Goal: Information Seeking & Learning: Learn about a topic

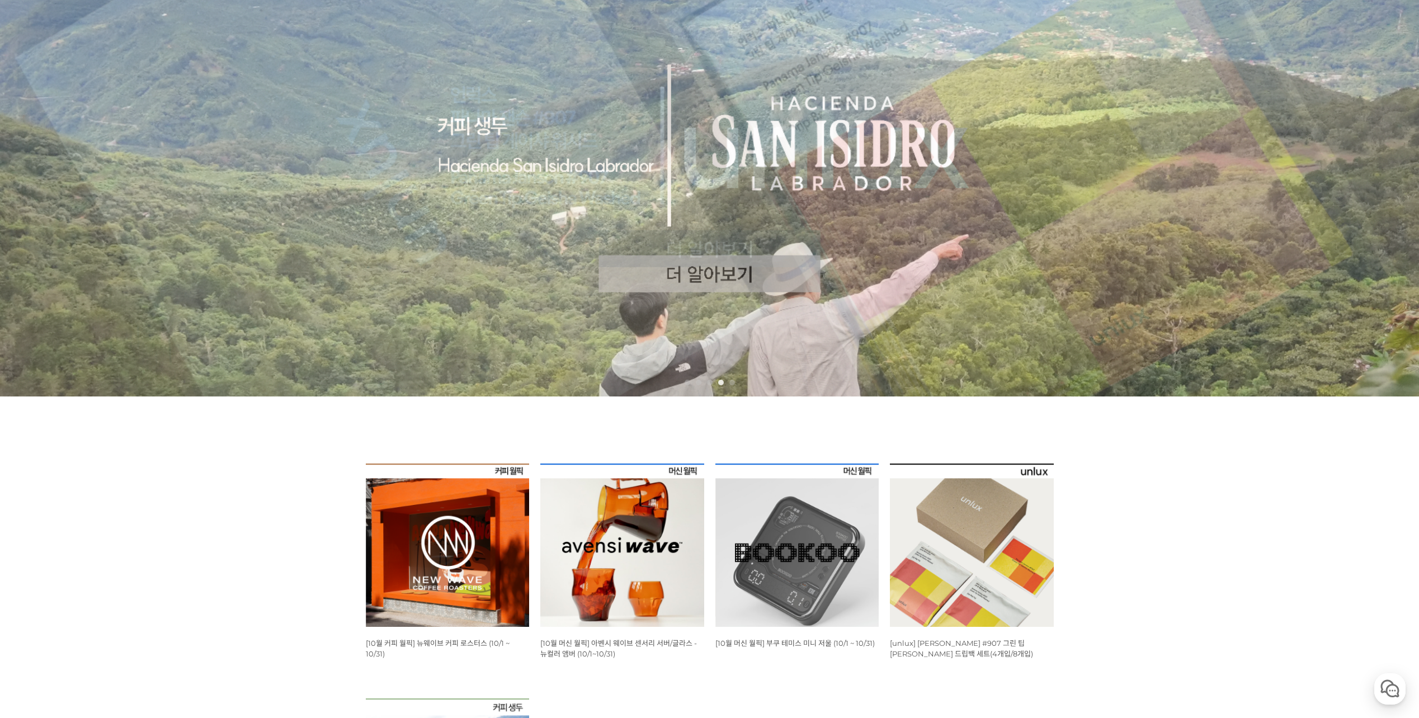
scroll to position [168, 0]
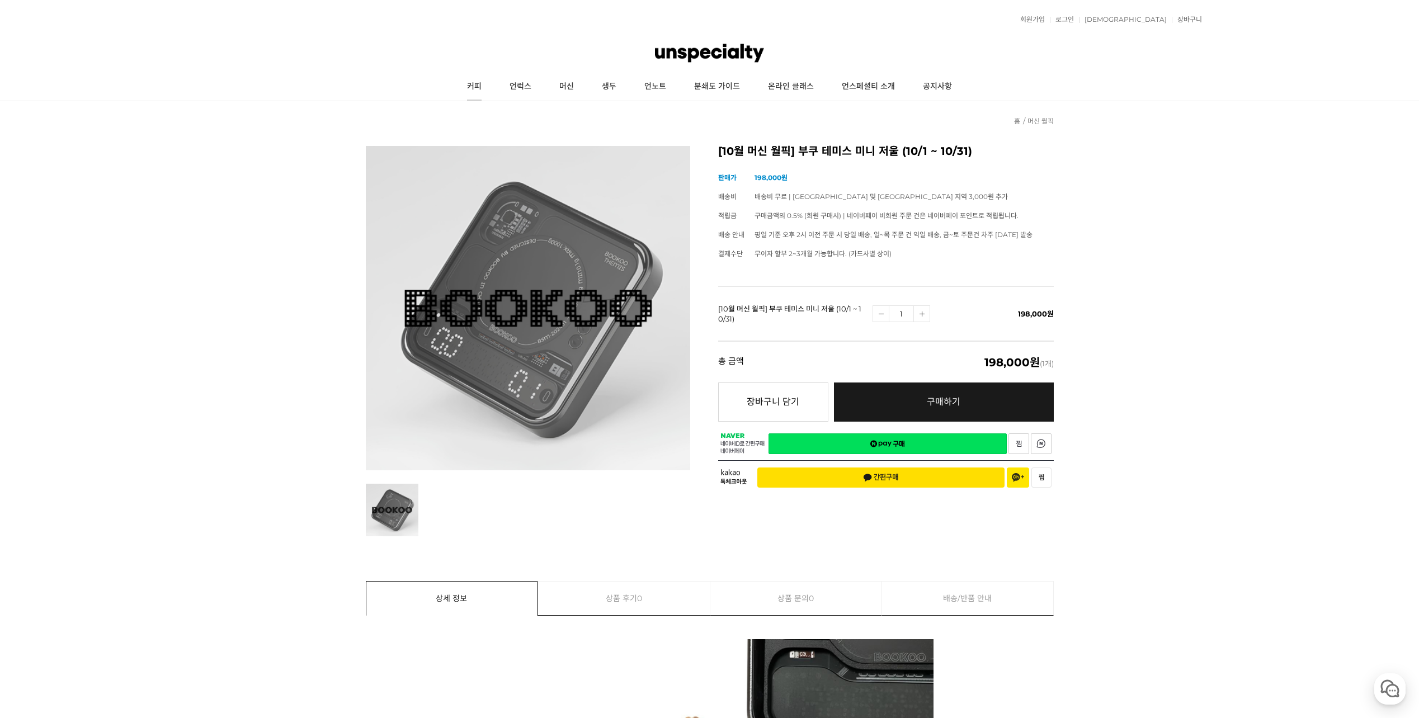
click at [478, 84] on link "커피" at bounding box center [474, 87] width 43 height 28
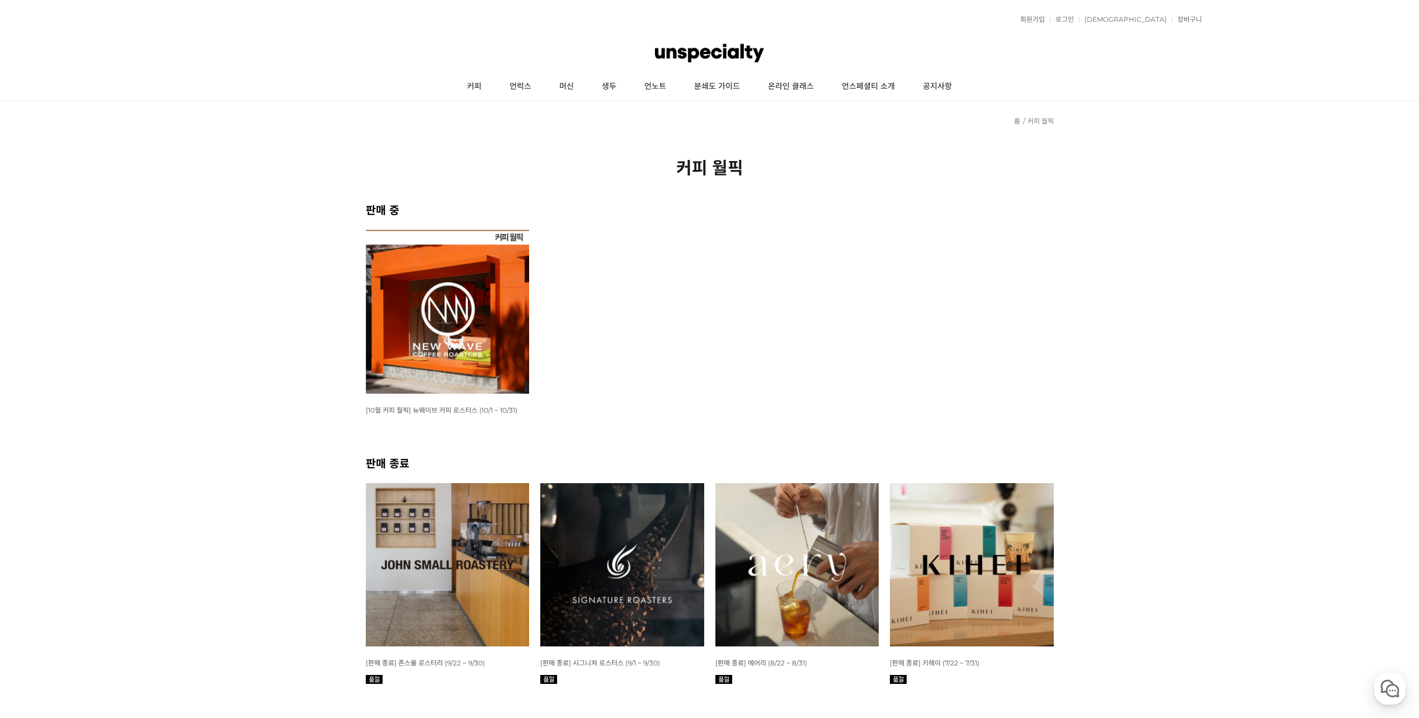
click at [501, 345] on img at bounding box center [448, 312] width 164 height 164
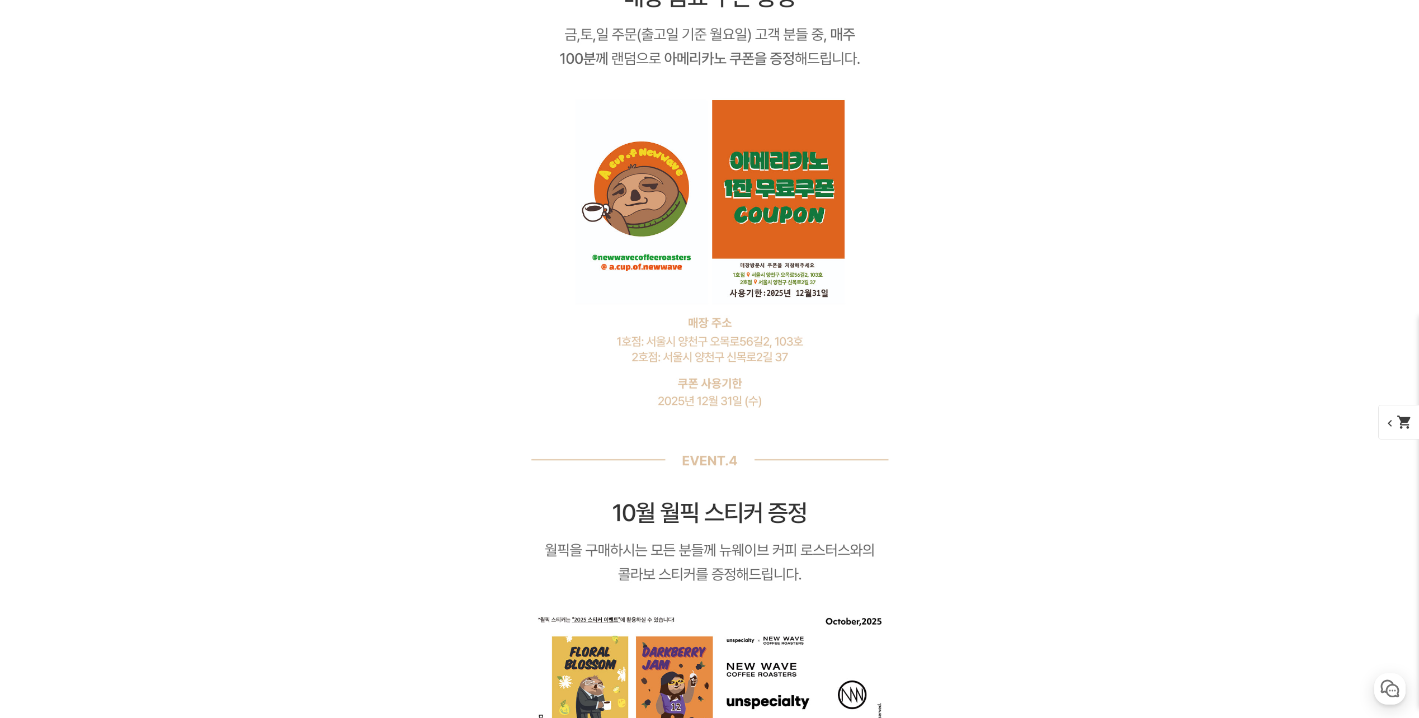
scroll to position [6487, 0]
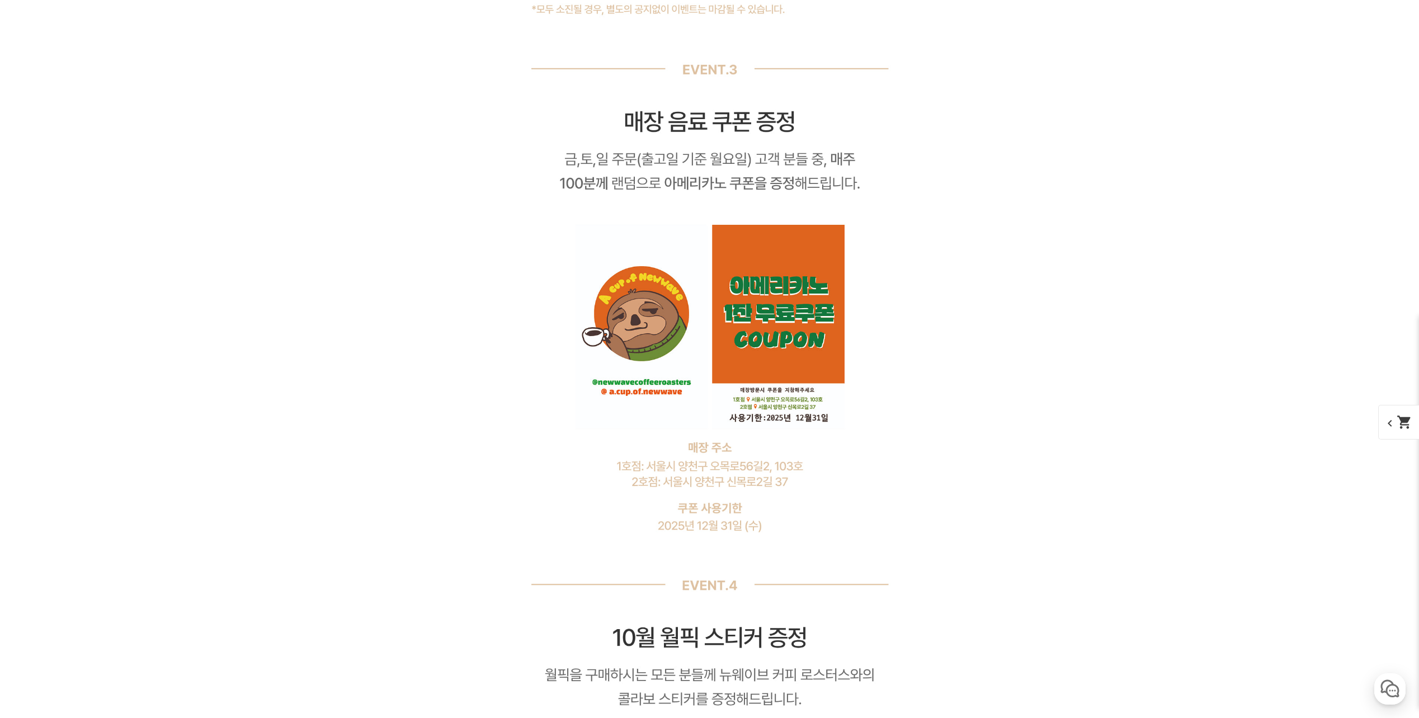
scroll to position [6990, 0]
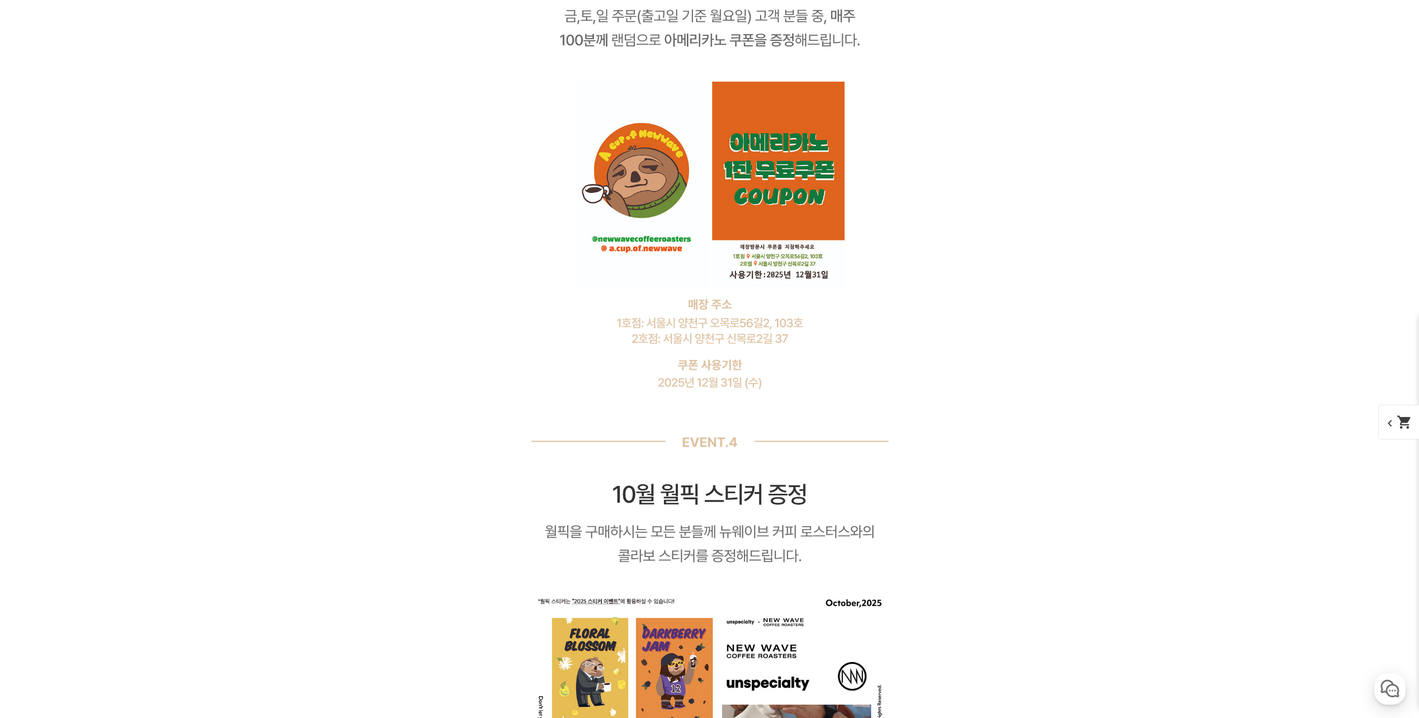
scroll to position [7606, 0]
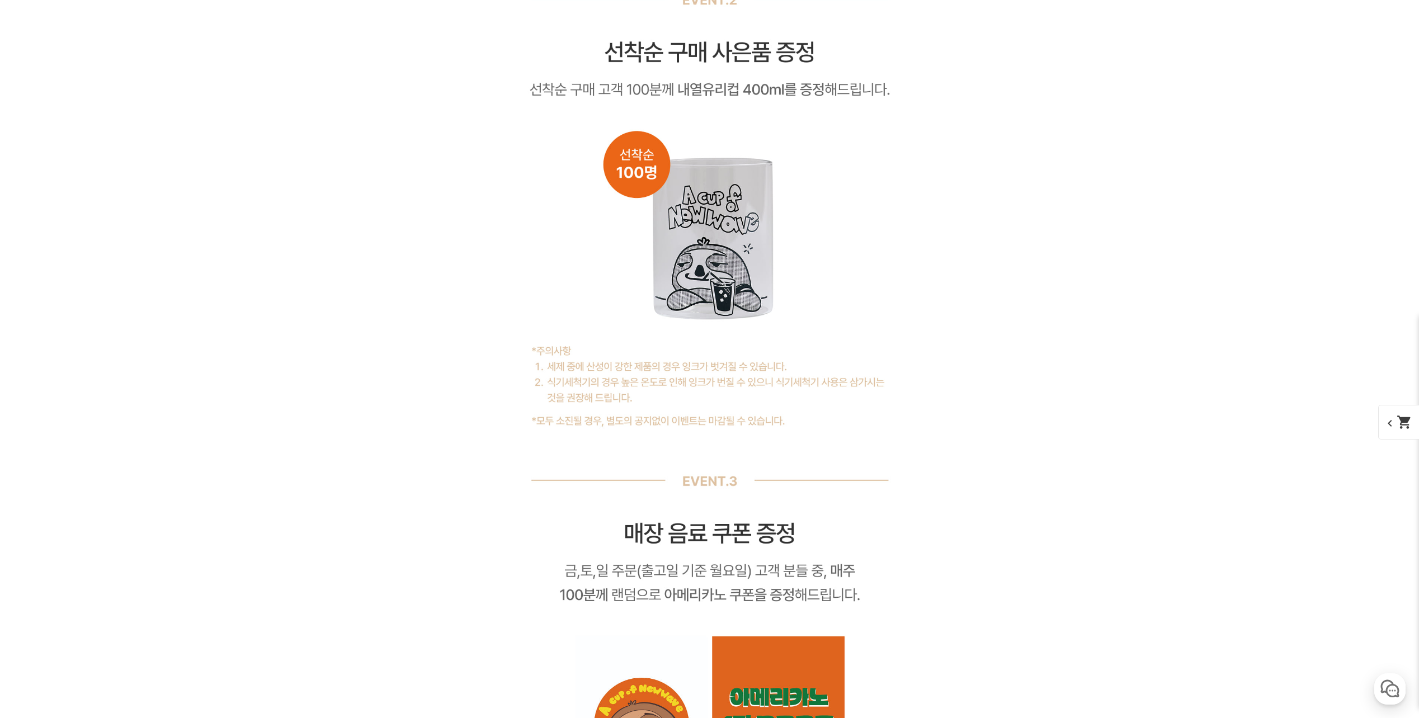
scroll to position [7494, 0]
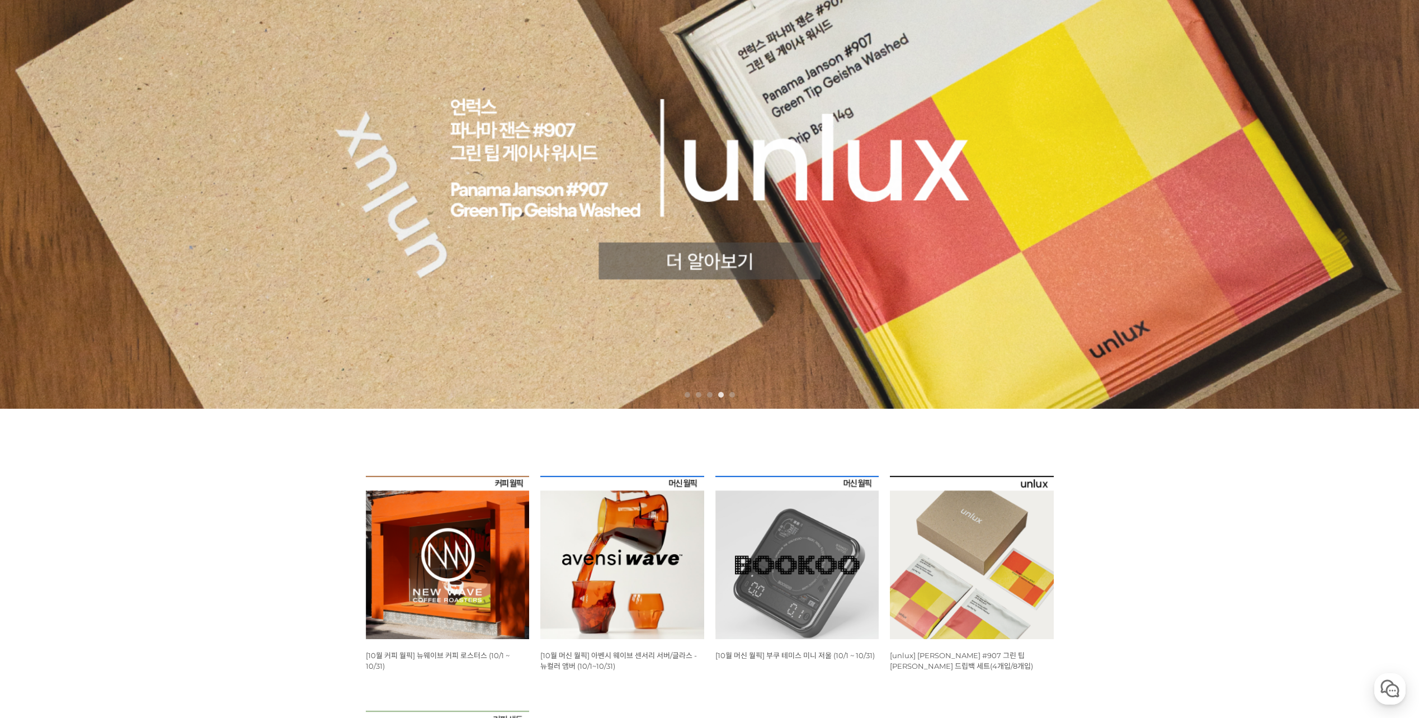
scroll to position [168, 0]
